Goal: Information Seeking & Learning: Learn about a topic

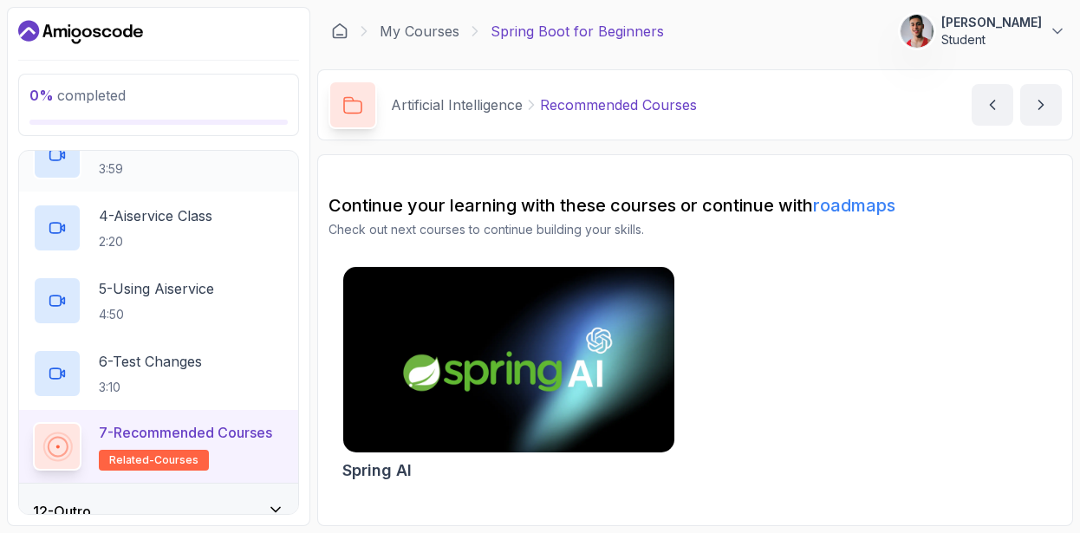
scroll to position [822, 0]
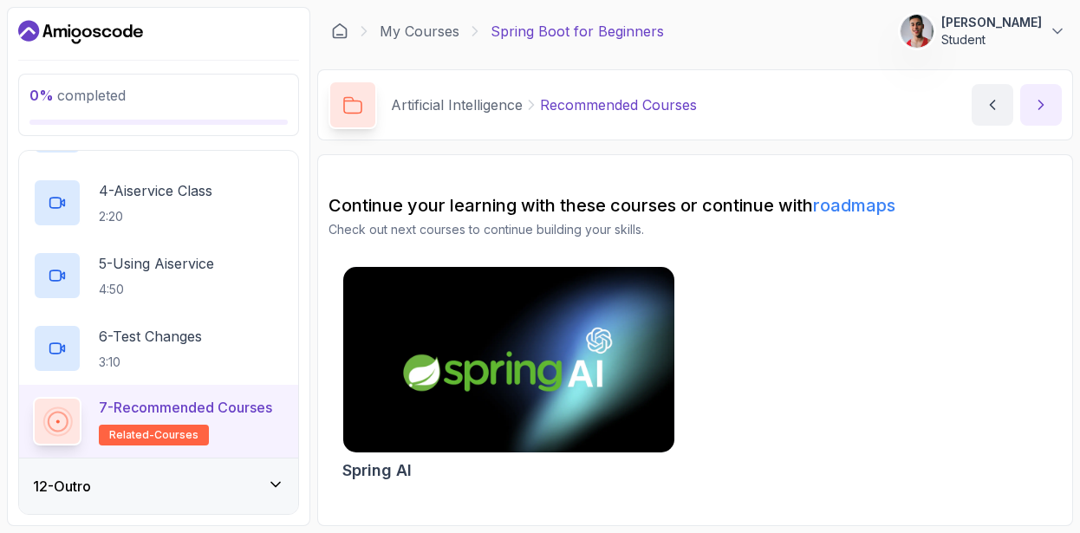
click at [1036, 118] on button "next content" at bounding box center [1042, 105] width 42 height 42
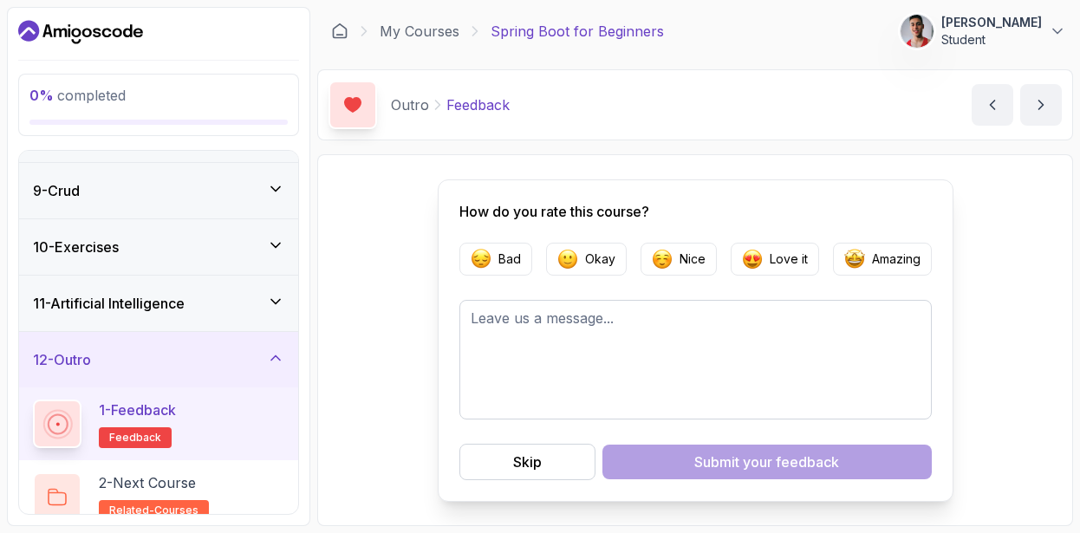
scroll to position [458, 0]
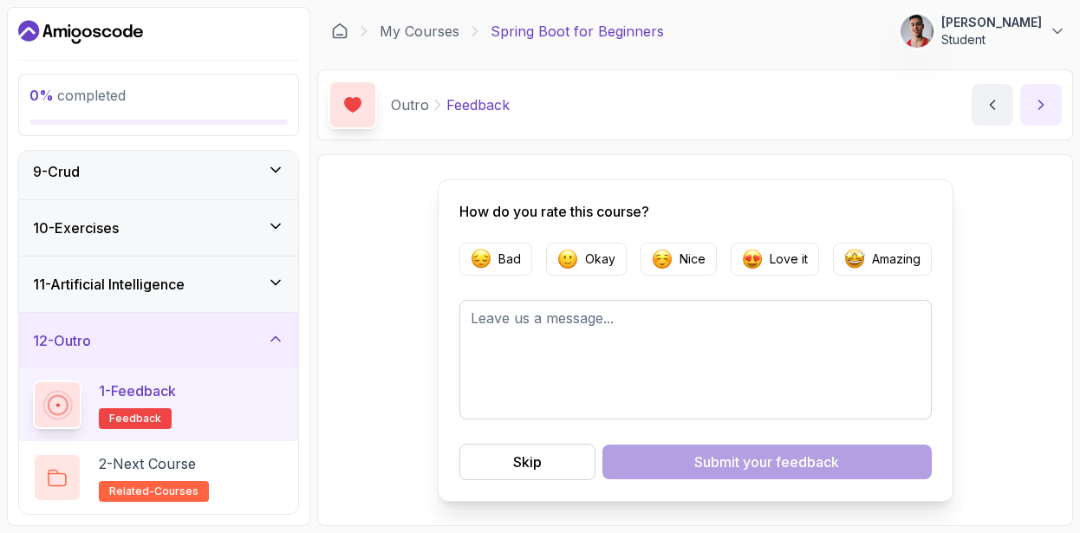
click at [1045, 93] on button "next content" at bounding box center [1042, 105] width 42 height 42
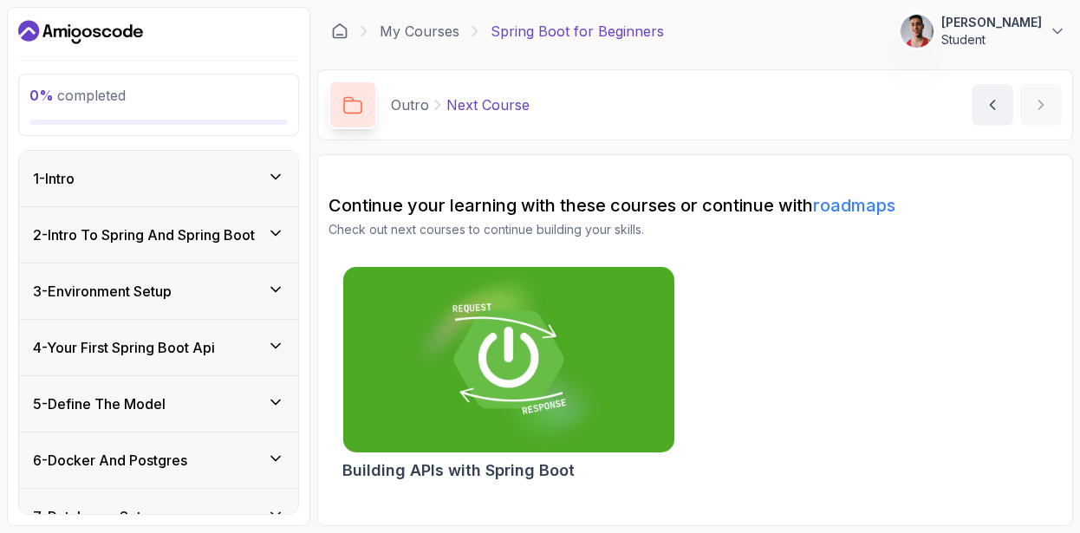
click at [83, 105] on p "0 % completed" at bounding box center [158, 95] width 258 height 21
click at [106, 90] on span "0 % completed" at bounding box center [77, 95] width 96 height 17
click at [101, 182] on div "1 - Intro" at bounding box center [158, 178] width 251 height 21
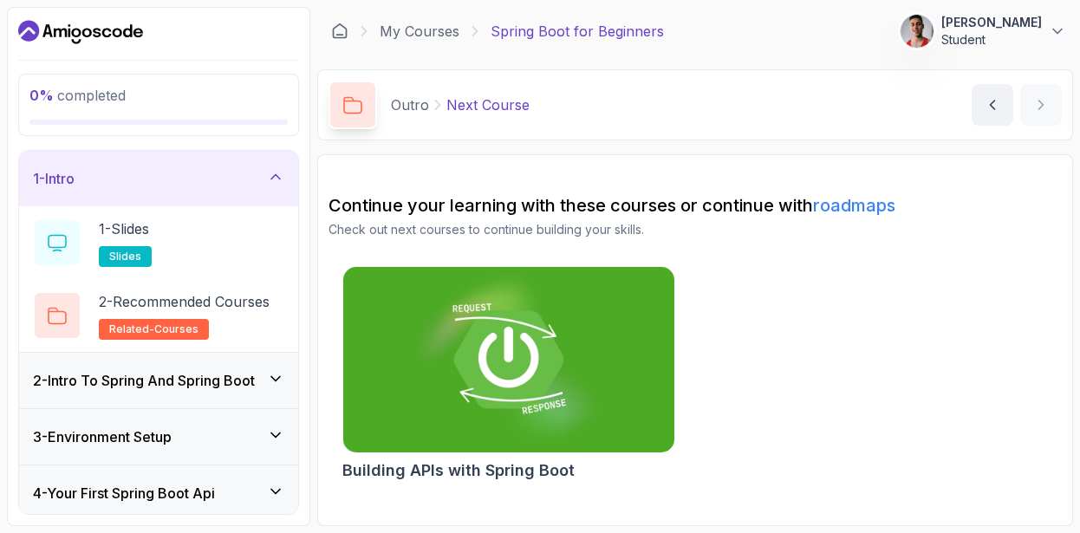
click at [157, 408] on div "2 - Intro To Spring And Spring Boot" at bounding box center [158, 380] width 279 height 55
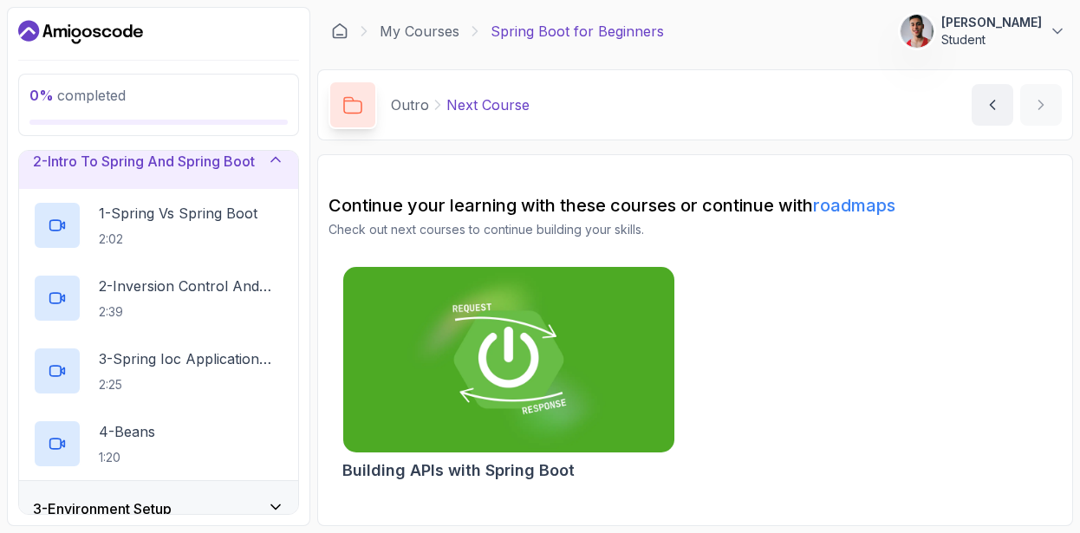
scroll to position [208, 0]
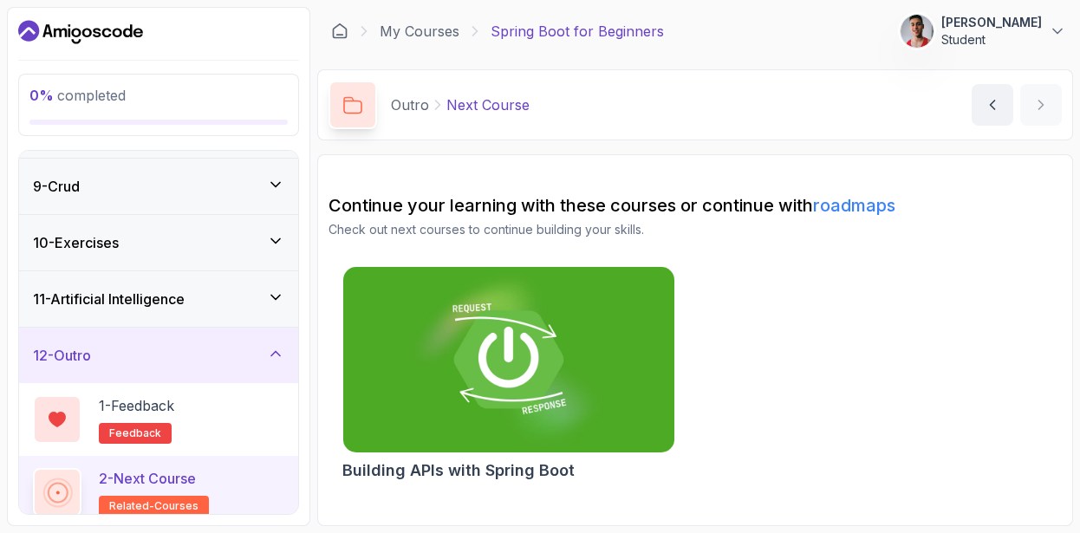
scroll to position [458, 0]
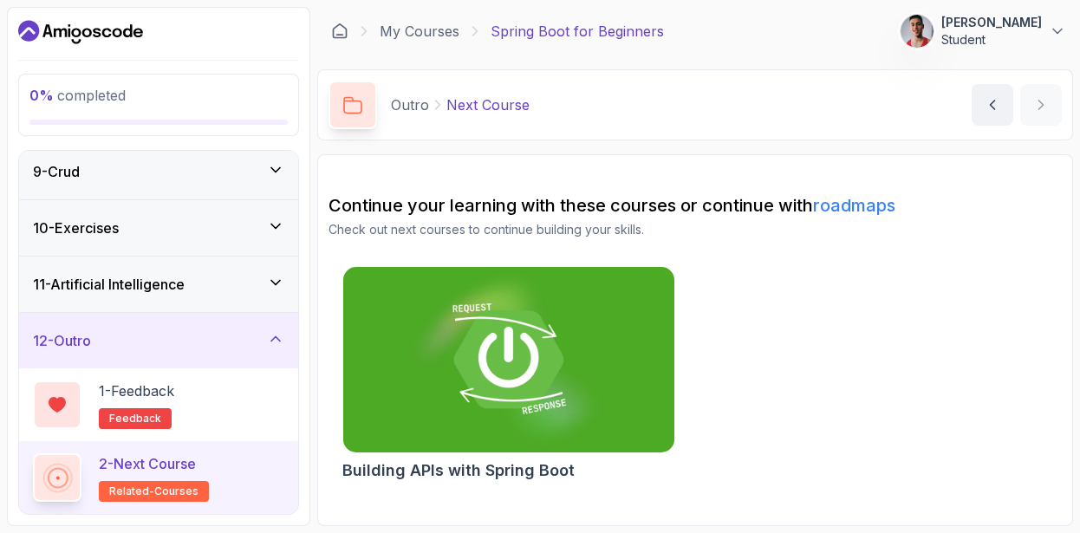
drag, startPoint x: 66, startPoint y: 104, endPoint x: 88, endPoint y: 136, distance: 39.2
click at [66, 105] on p "0 % completed" at bounding box center [158, 95] width 258 height 21
click at [177, 237] on div "10 - Exercises" at bounding box center [158, 228] width 251 height 21
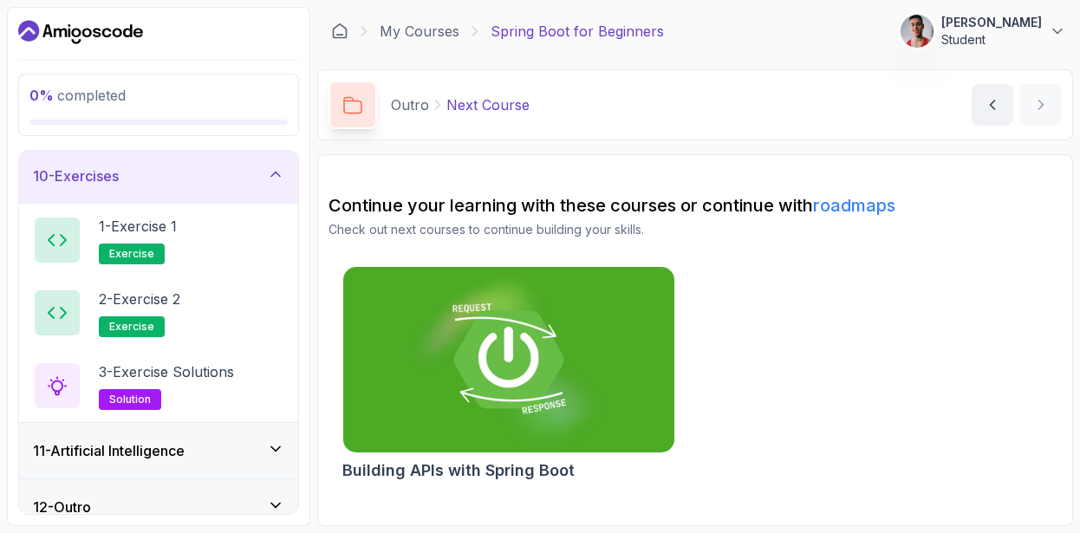
scroll to position [531, 0]
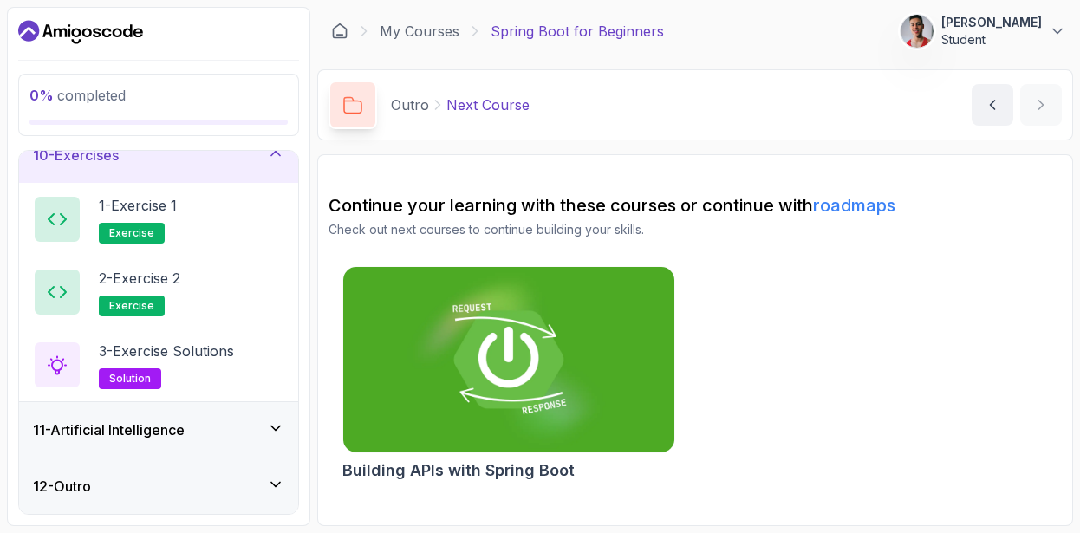
click at [173, 434] on h3 "11 - Artificial Intelligence" at bounding box center [109, 430] width 152 height 21
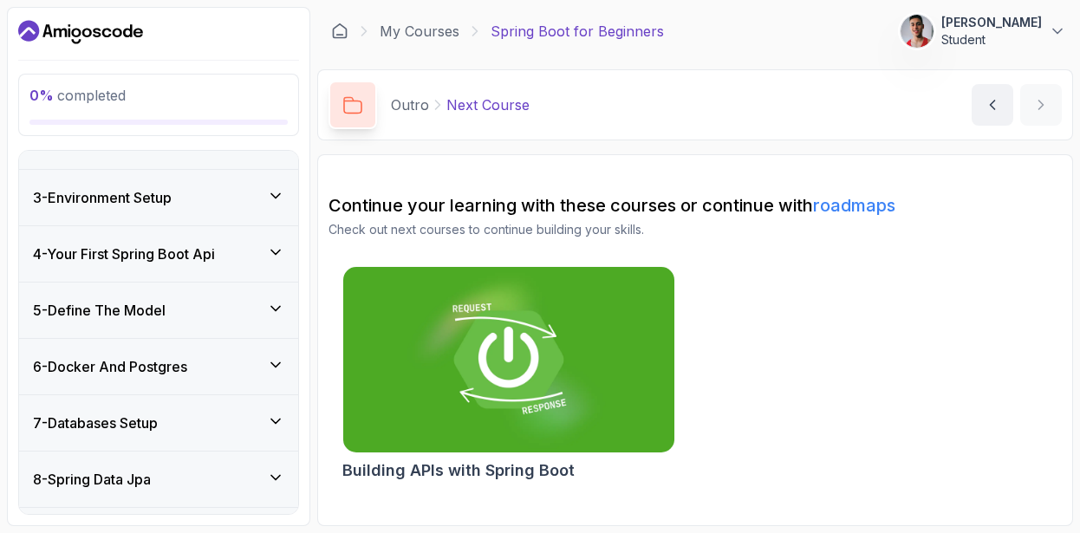
scroll to position [0, 0]
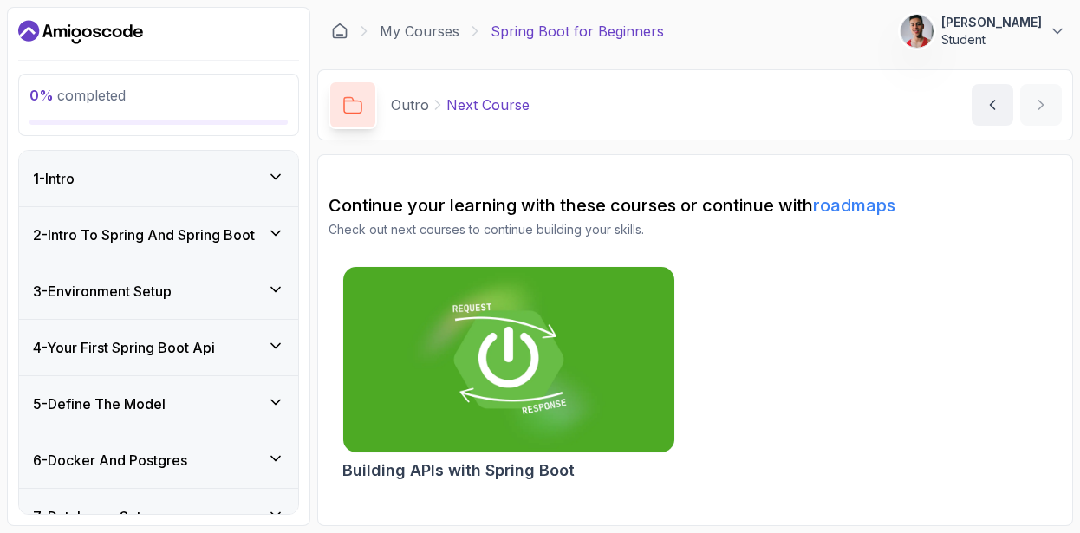
click at [953, 235] on p "Check out next courses to continue building your skills." at bounding box center [696, 229] width 734 height 17
